Goal: Communication & Community: Answer question/provide support

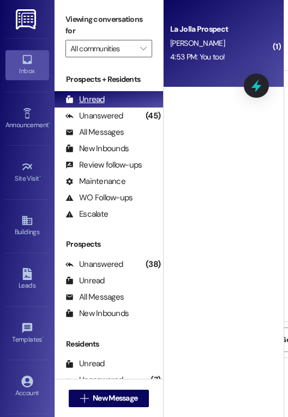
scroll to position [1521, 0]
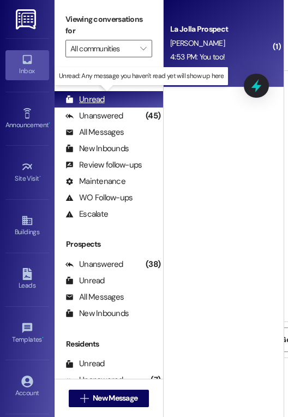
click at [89, 94] on div "Unread" at bounding box center [85, 99] width 39 height 11
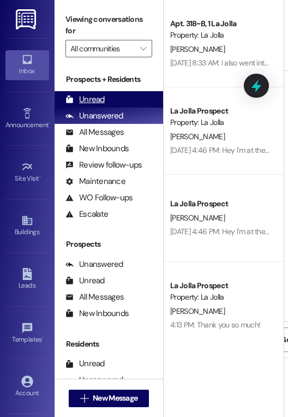
click at [96, 98] on div "Unread" at bounding box center [85, 99] width 39 height 11
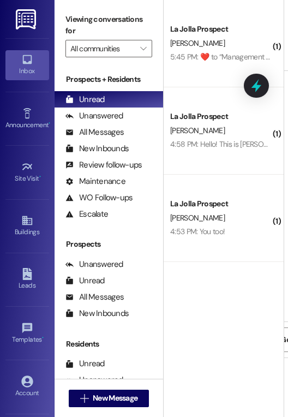
click at [117, 385] on div " New Message" at bounding box center [109, 398] width 81 height 27
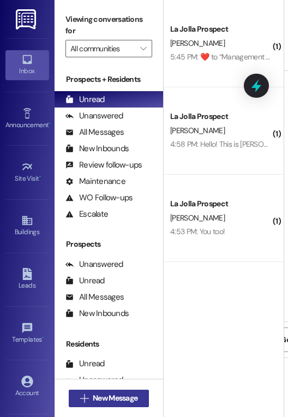
click at [108, 397] on span "New Message" at bounding box center [115, 397] width 45 height 11
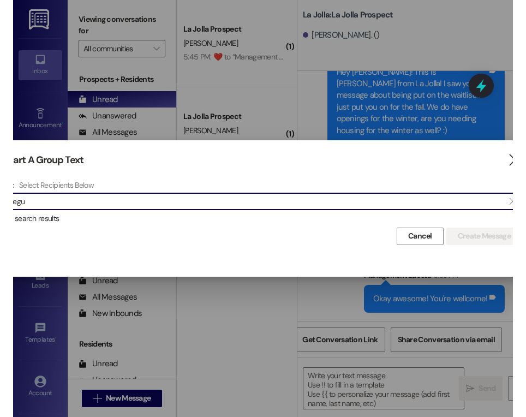
scroll to position [1576, 0]
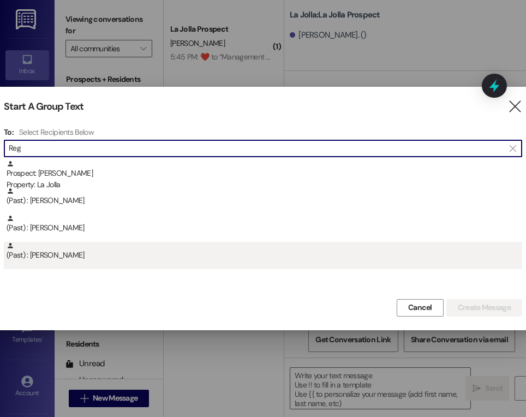
type input "Reg"
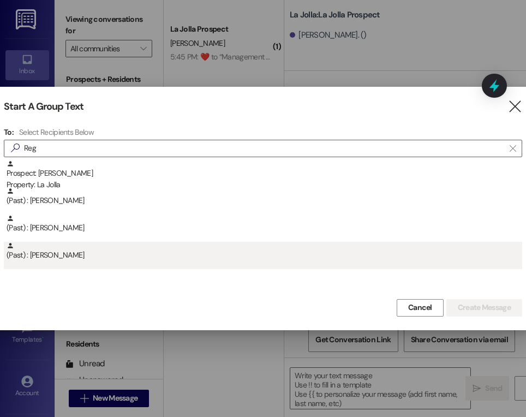
click at [47, 257] on div "(Past) : Regina Hardman" at bounding box center [265, 251] width 516 height 19
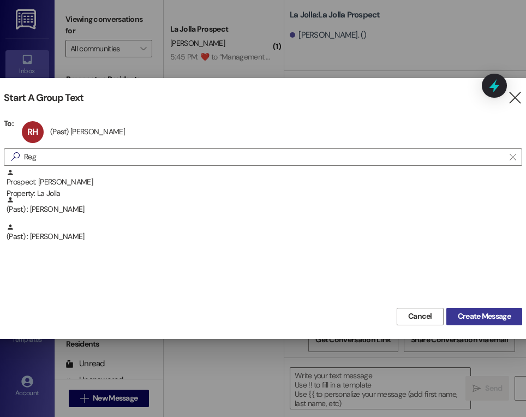
click at [288, 316] on span "Create Message" at bounding box center [484, 316] width 57 height 11
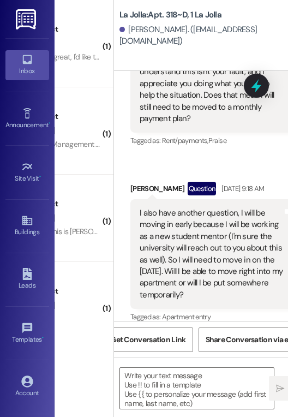
scroll to position [0, 203]
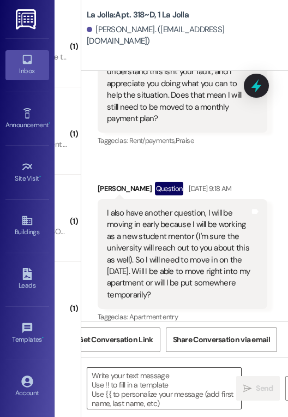
click at [172, 376] on textarea at bounding box center [164, 388] width 154 height 41
click at [162, 385] on textarea at bounding box center [164, 388] width 154 height 41
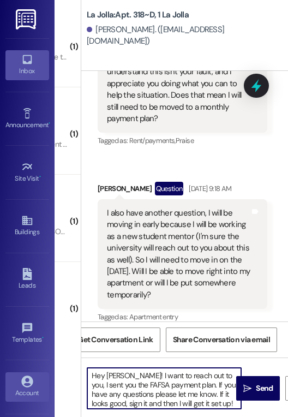
type textarea "Hey Regina! I want to reach out to you, I sent you the FAFSA payment plan. If y…"
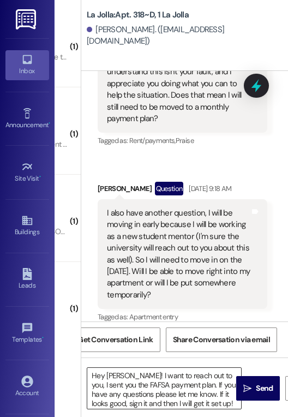
scroll to position [3, 0]
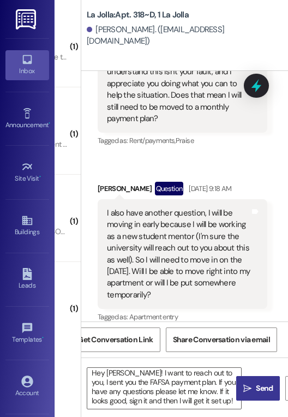
click at [242, 388] on span " Send" at bounding box center [258, 388] width 34 height 11
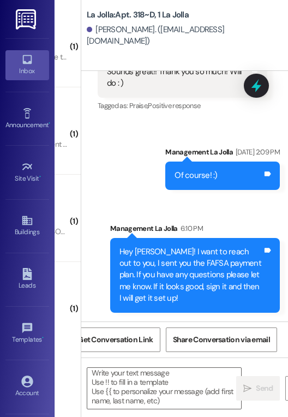
scroll to position [31691, 0]
